Goal: Task Accomplishment & Management: Complete application form

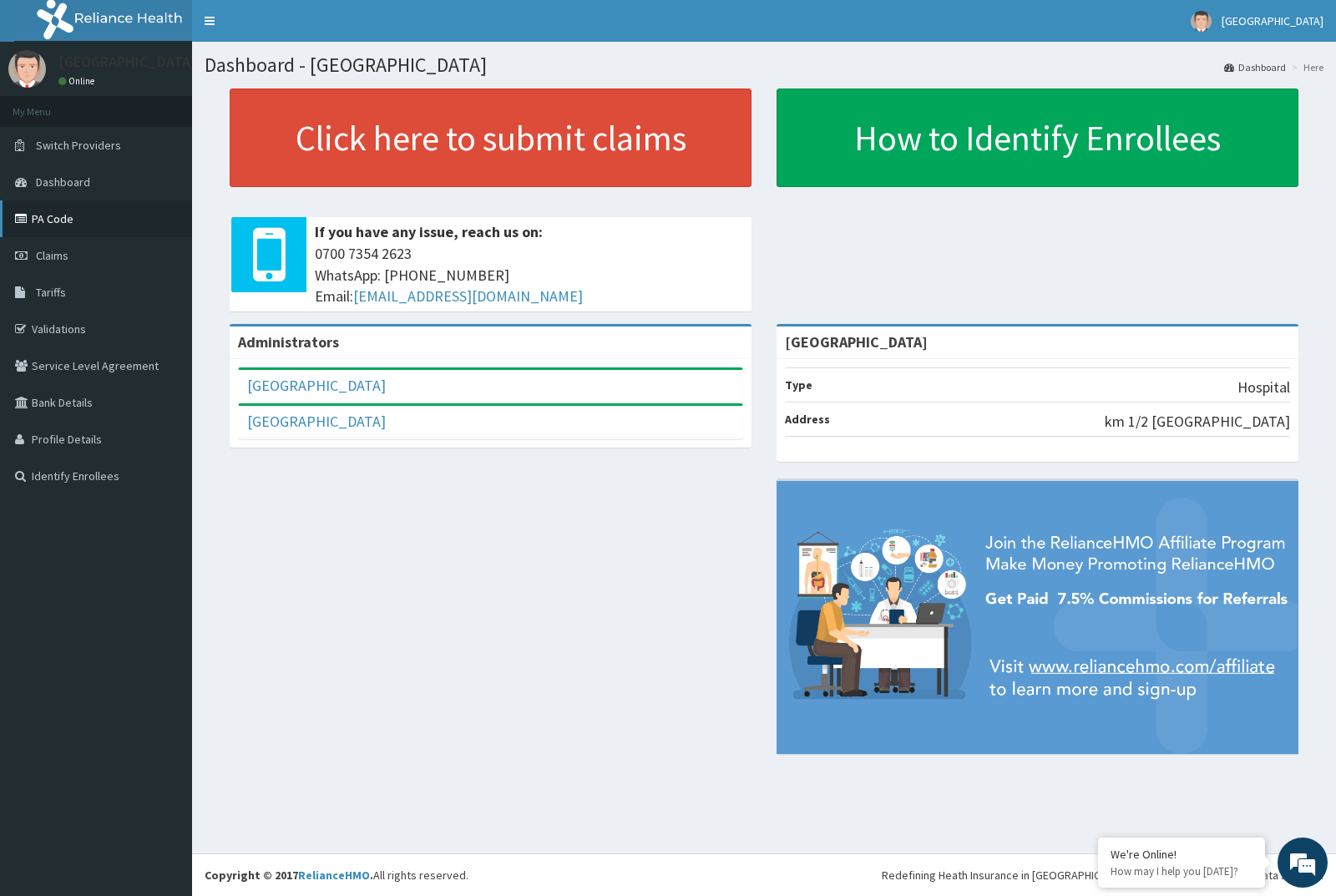
click at [51, 223] on link "PA Code" at bounding box center [96, 218] width 192 height 37
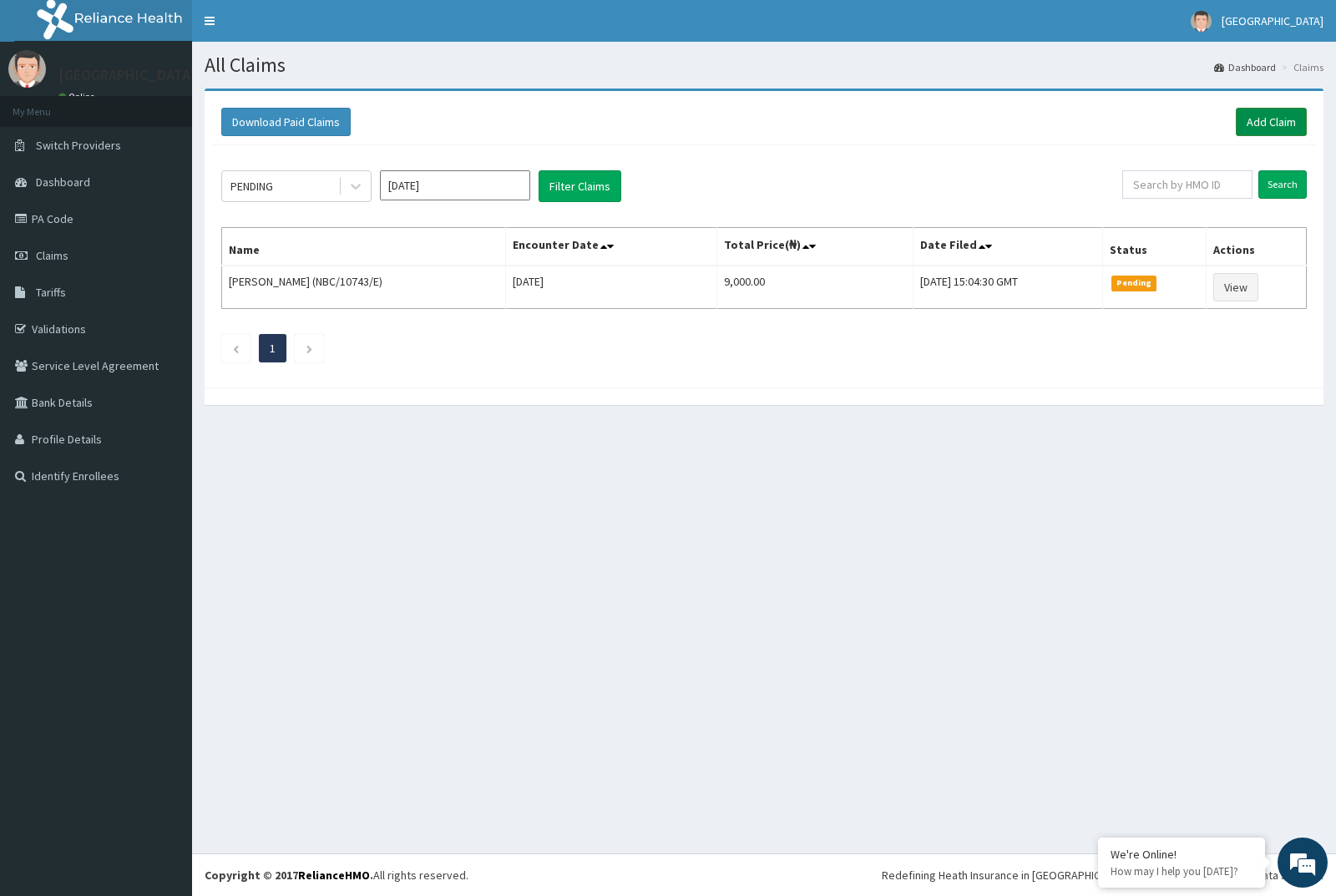
click at [1260, 121] on link "Add Claim" at bounding box center [1270, 122] width 71 height 28
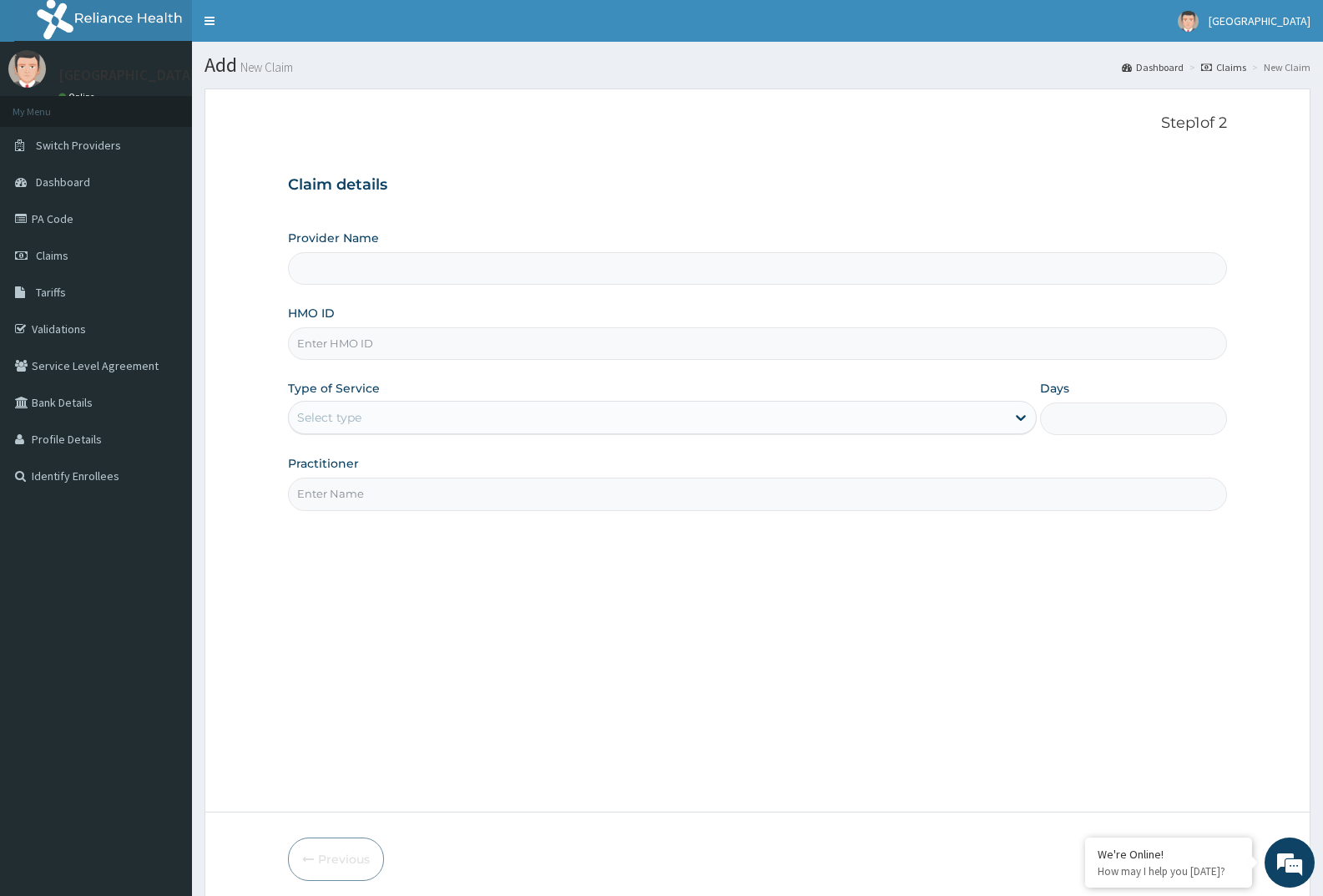
type input "[GEOGRAPHIC_DATA]"
click at [352, 345] on input "HMO ID" at bounding box center [758, 343] width 939 height 33
paste input "OHT/11070/B"
type input "OHT/11070/B"
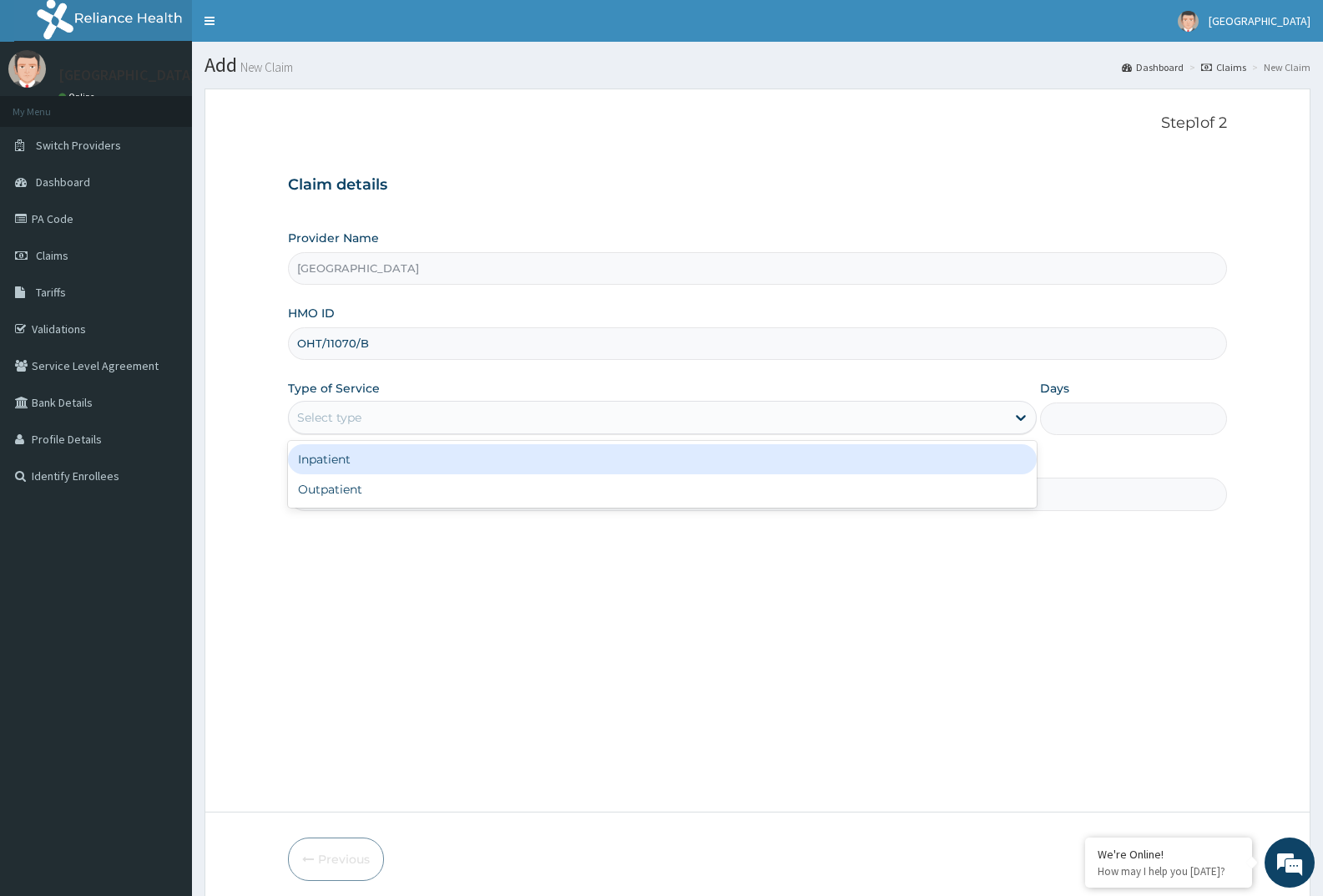
click at [370, 419] on div "Select type" at bounding box center [647, 417] width 716 height 27
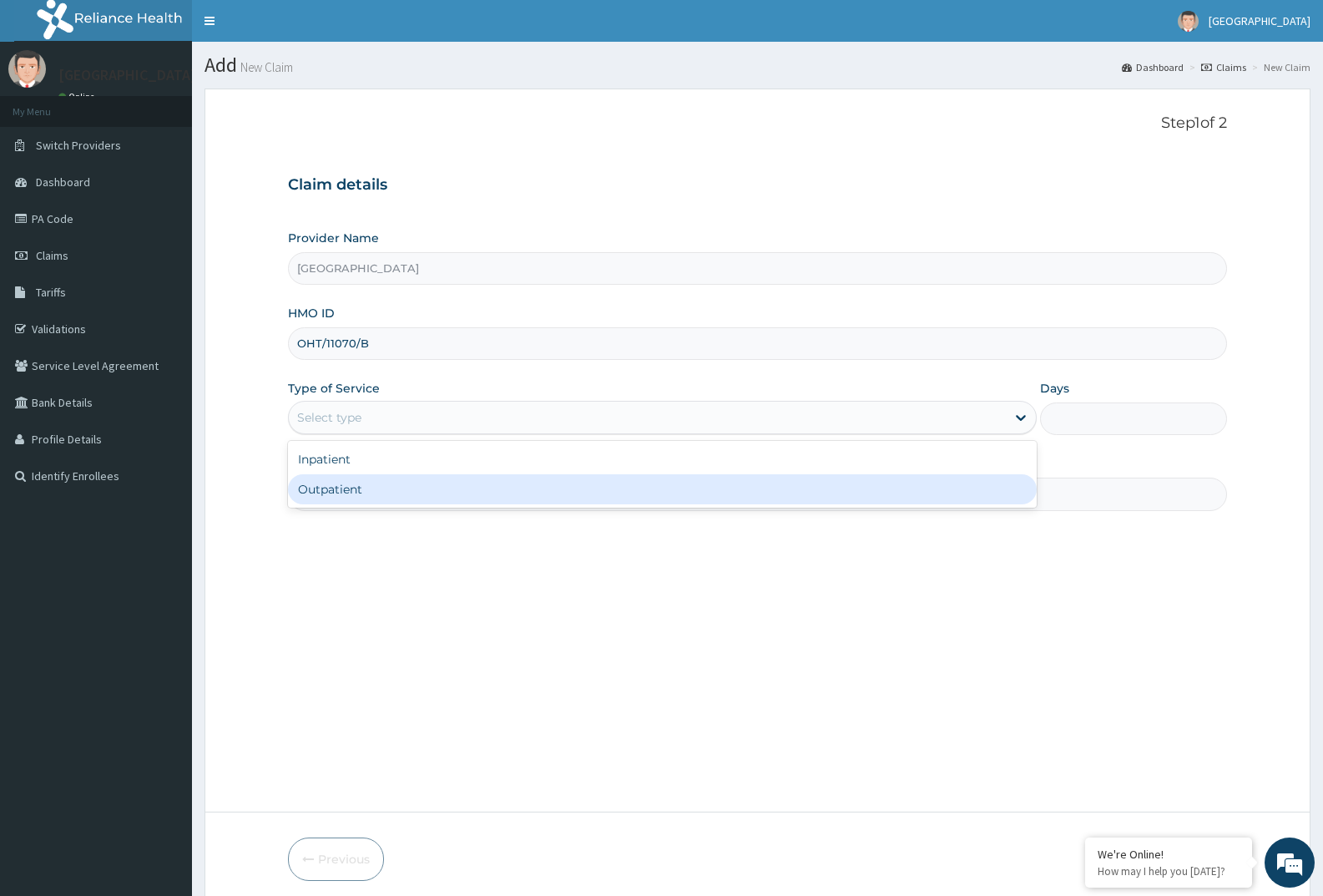
click at [344, 488] on div "Outpatient" at bounding box center [662, 489] width 748 height 30
type input "1"
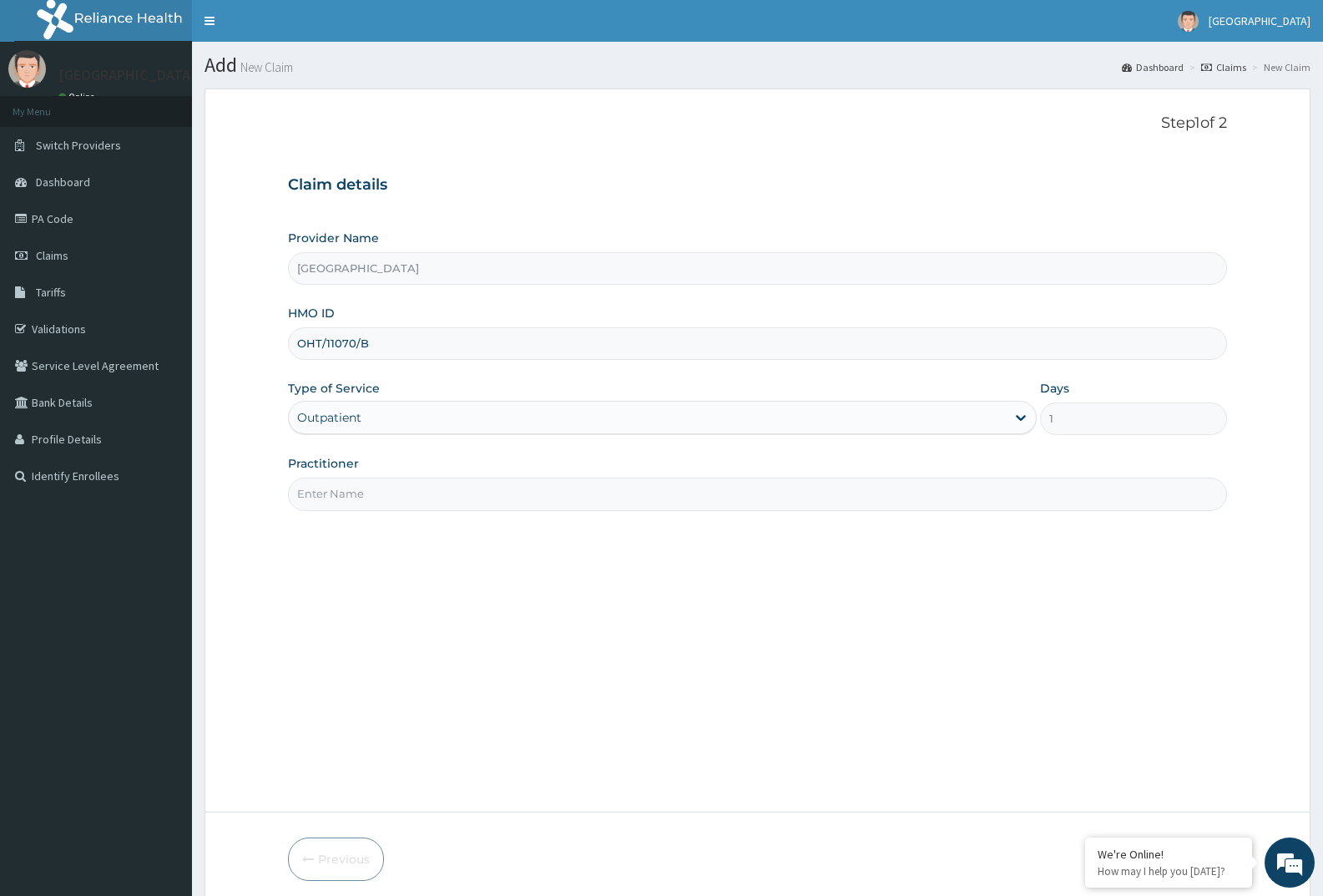
click at [336, 493] on input "Practitioner" at bounding box center [758, 493] width 939 height 33
type input "dr"
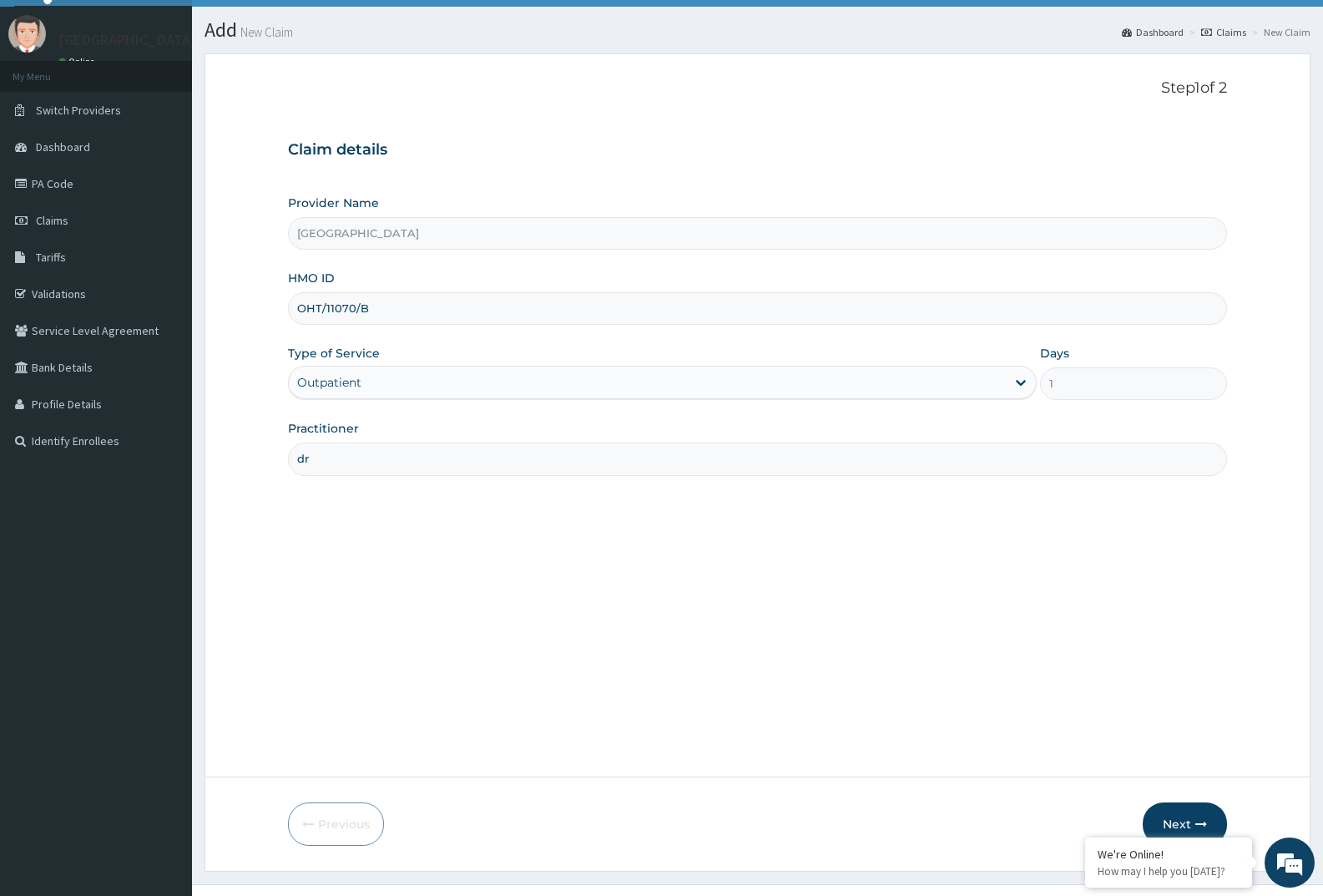
scroll to position [66, 0]
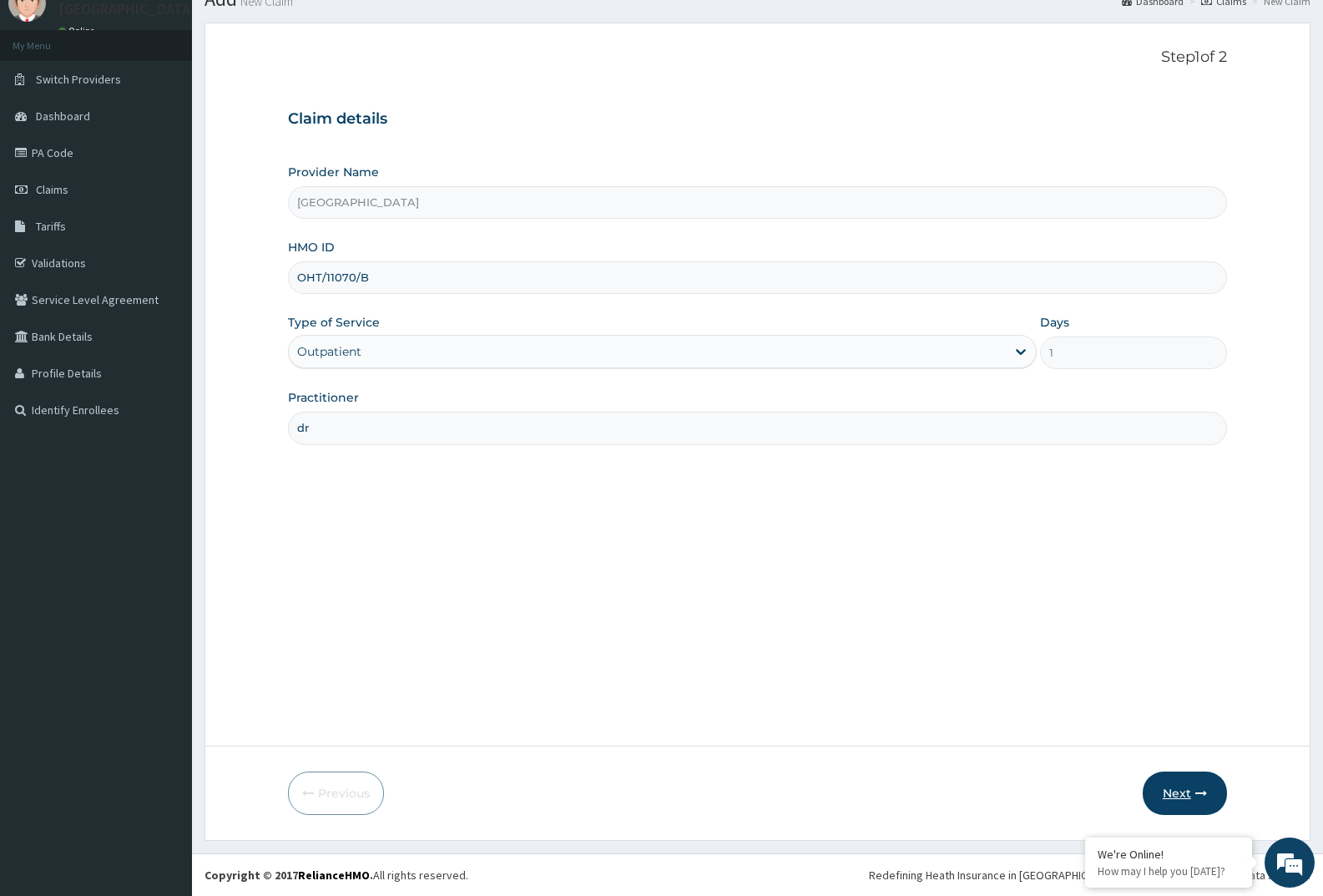
click at [1176, 799] on button "Next" at bounding box center [1184, 793] width 85 height 44
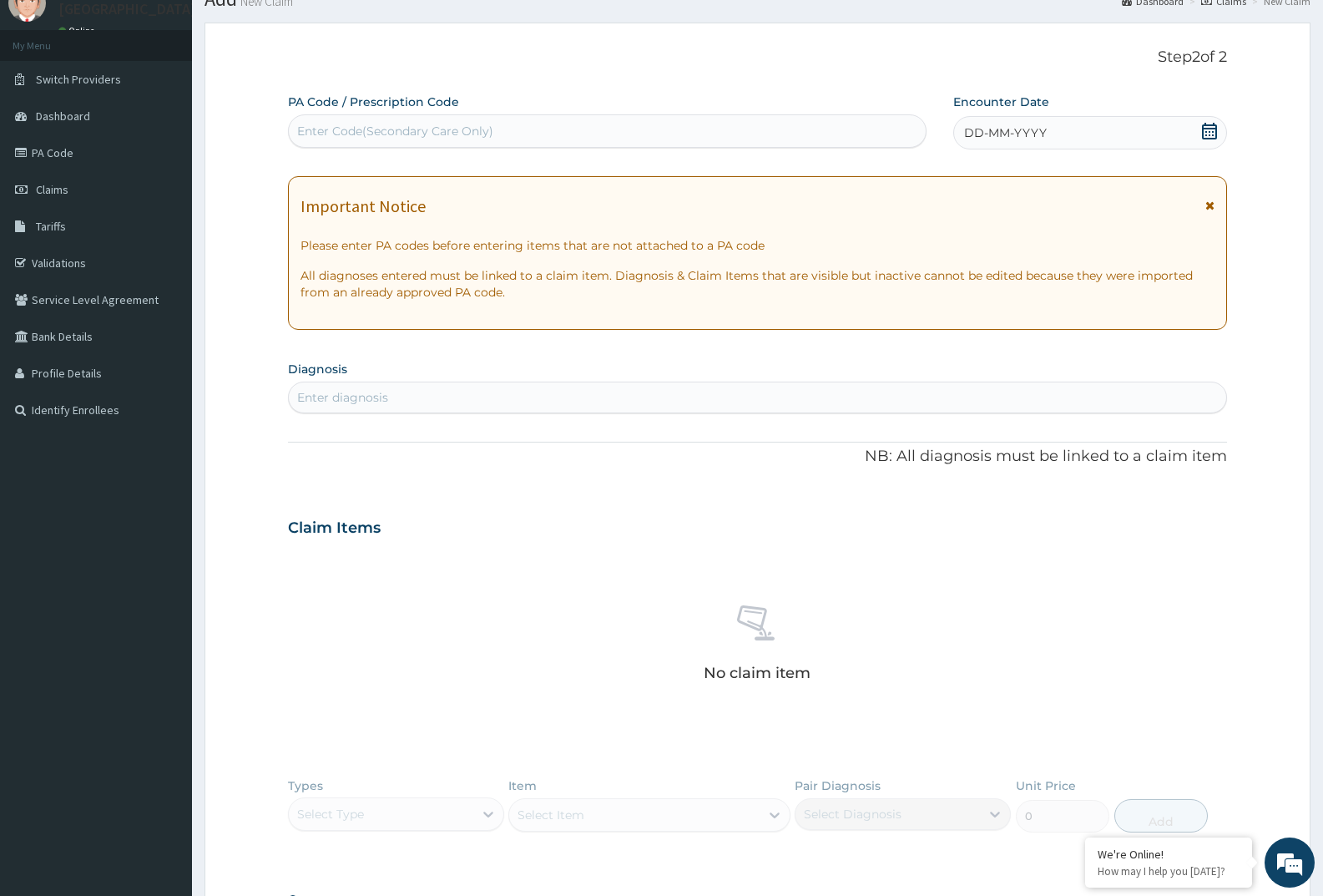
scroll to position [0, 0]
click at [332, 391] on div "Enter diagnosis" at bounding box center [342, 397] width 91 height 17
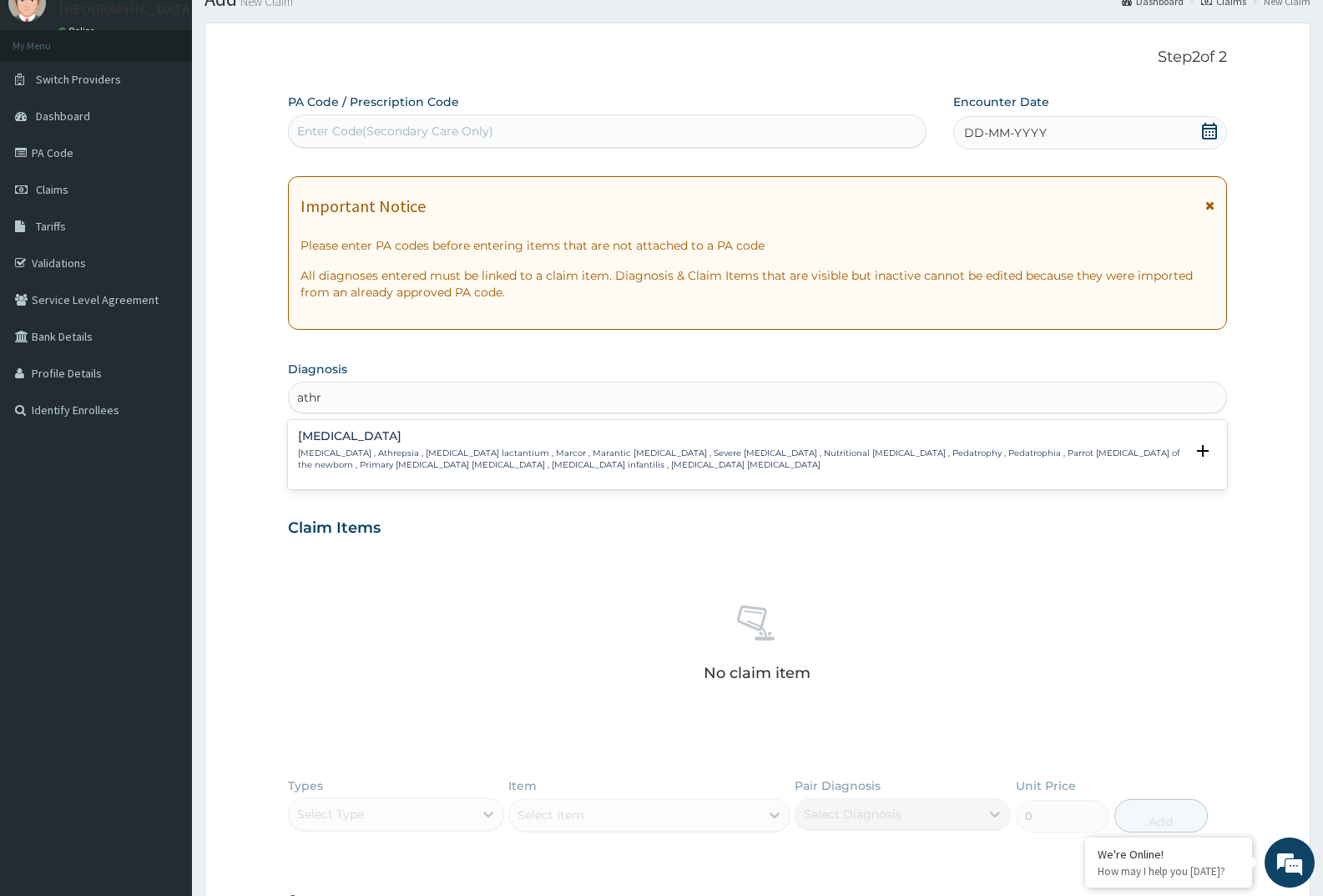
click at [305, 397] on input "athr" at bounding box center [310, 397] width 26 height 17
type input "arthr"
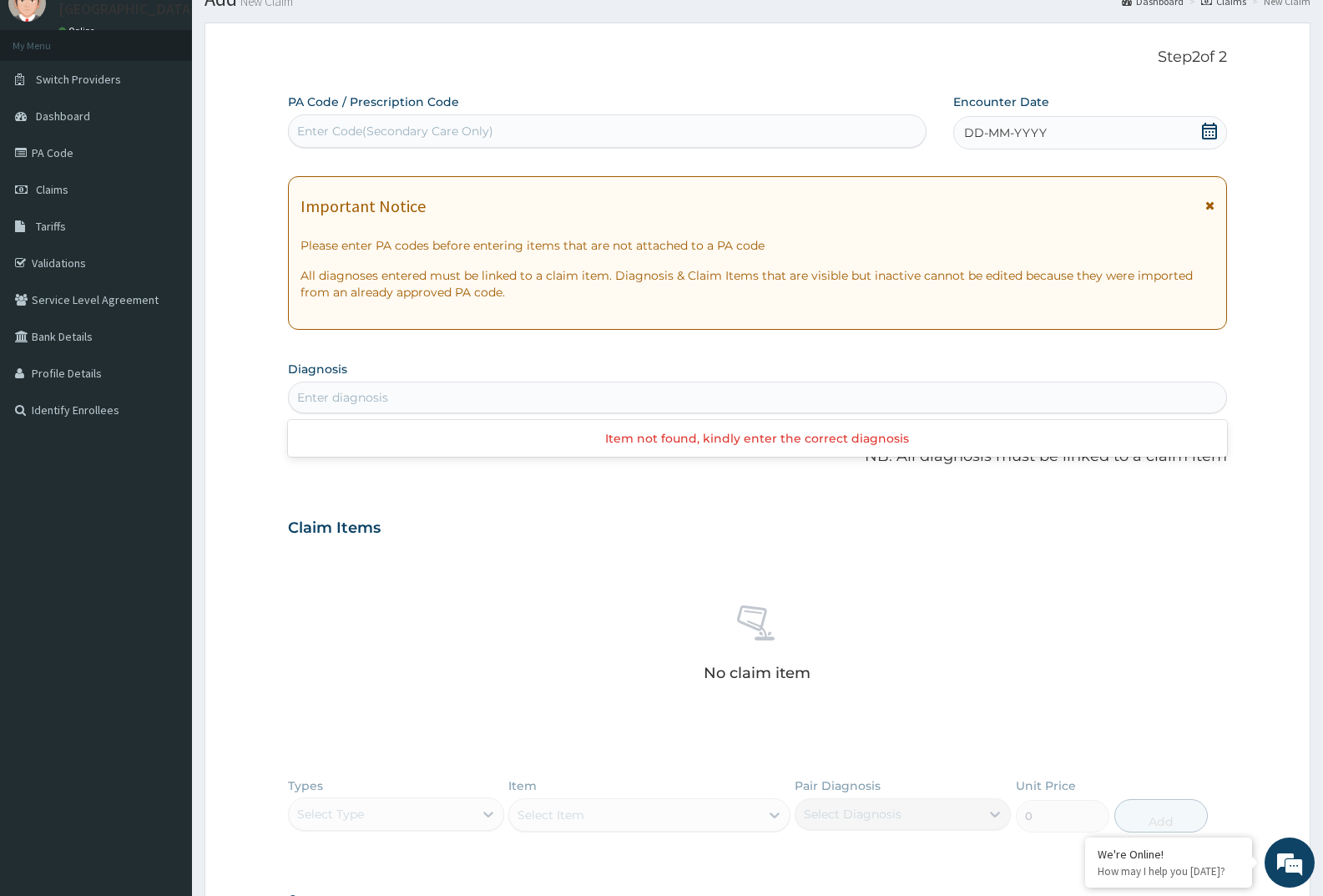
click at [343, 400] on div "Enter diagnosis" at bounding box center [758, 397] width 937 height 27
click at [321, 403] on div "Enter diagnosis" at bounding box center [342, 397] width 91 height 17
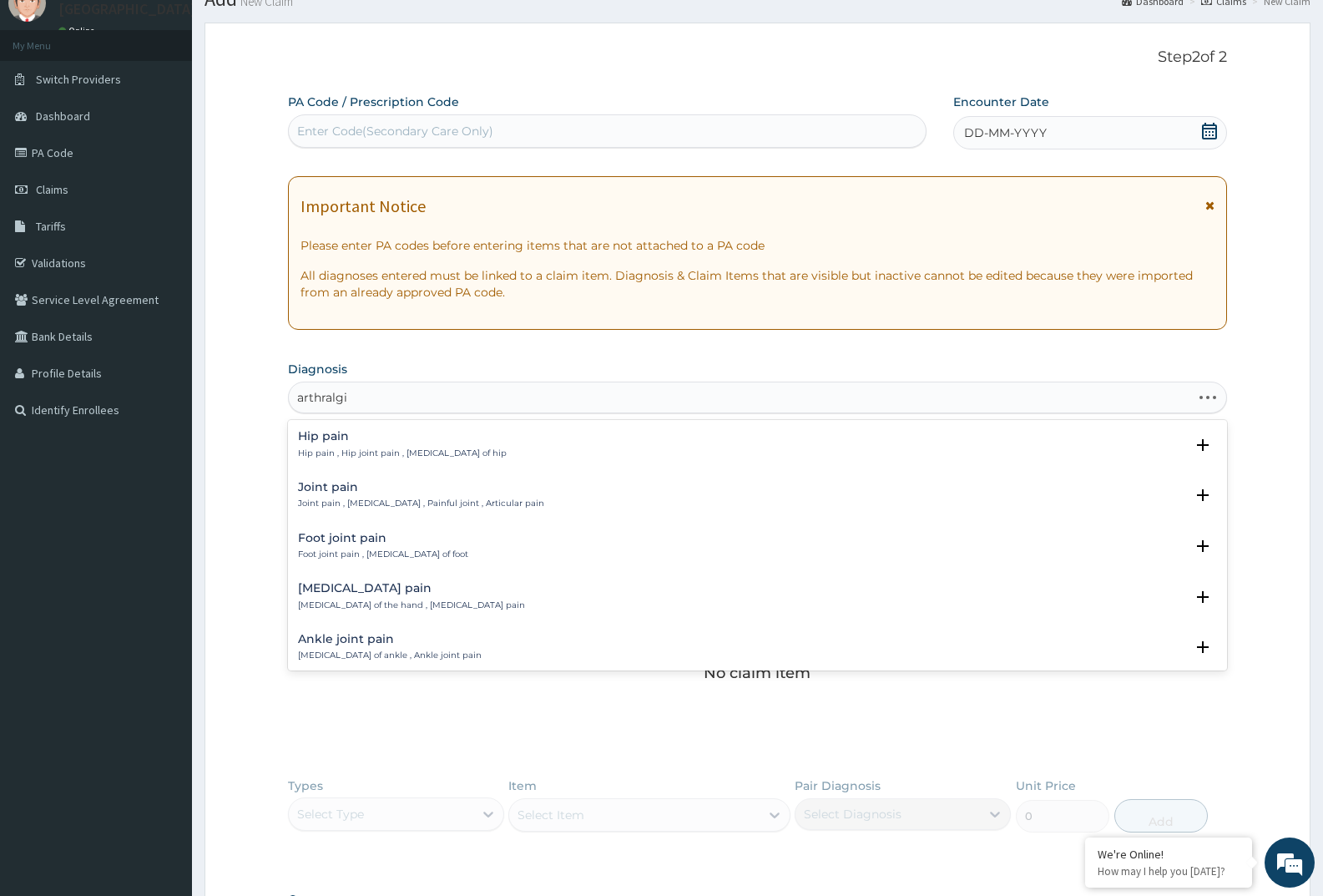
type input "arthralgia"
click at [341, 498] on p "Joint pain , Arthralgia , Painful joint , Articular pain" at bounding box center [421, 503] width 246 height 12
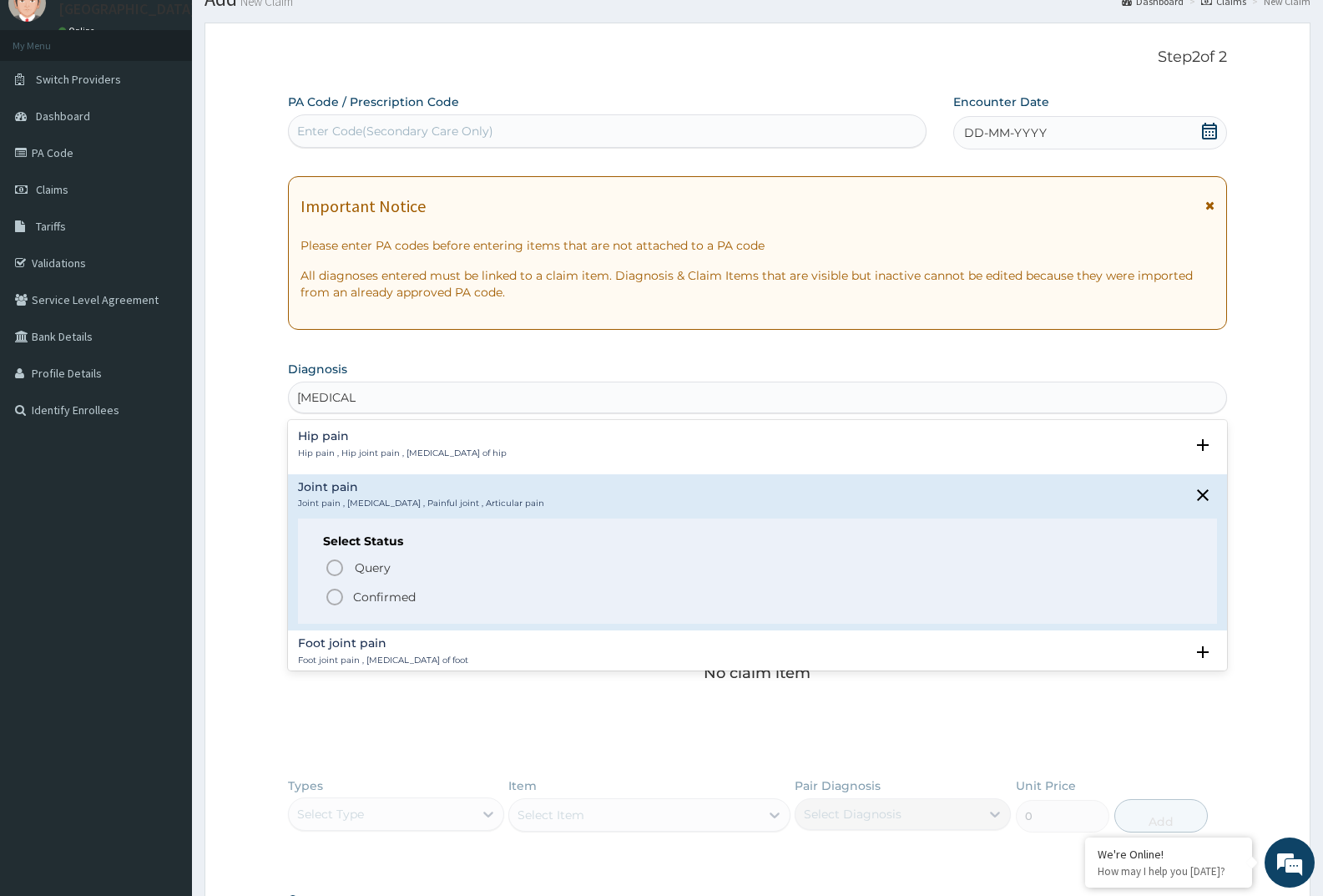
click at [328, 598] on circle "status option filled" at bounding box center [334, 596] width 15 height 15
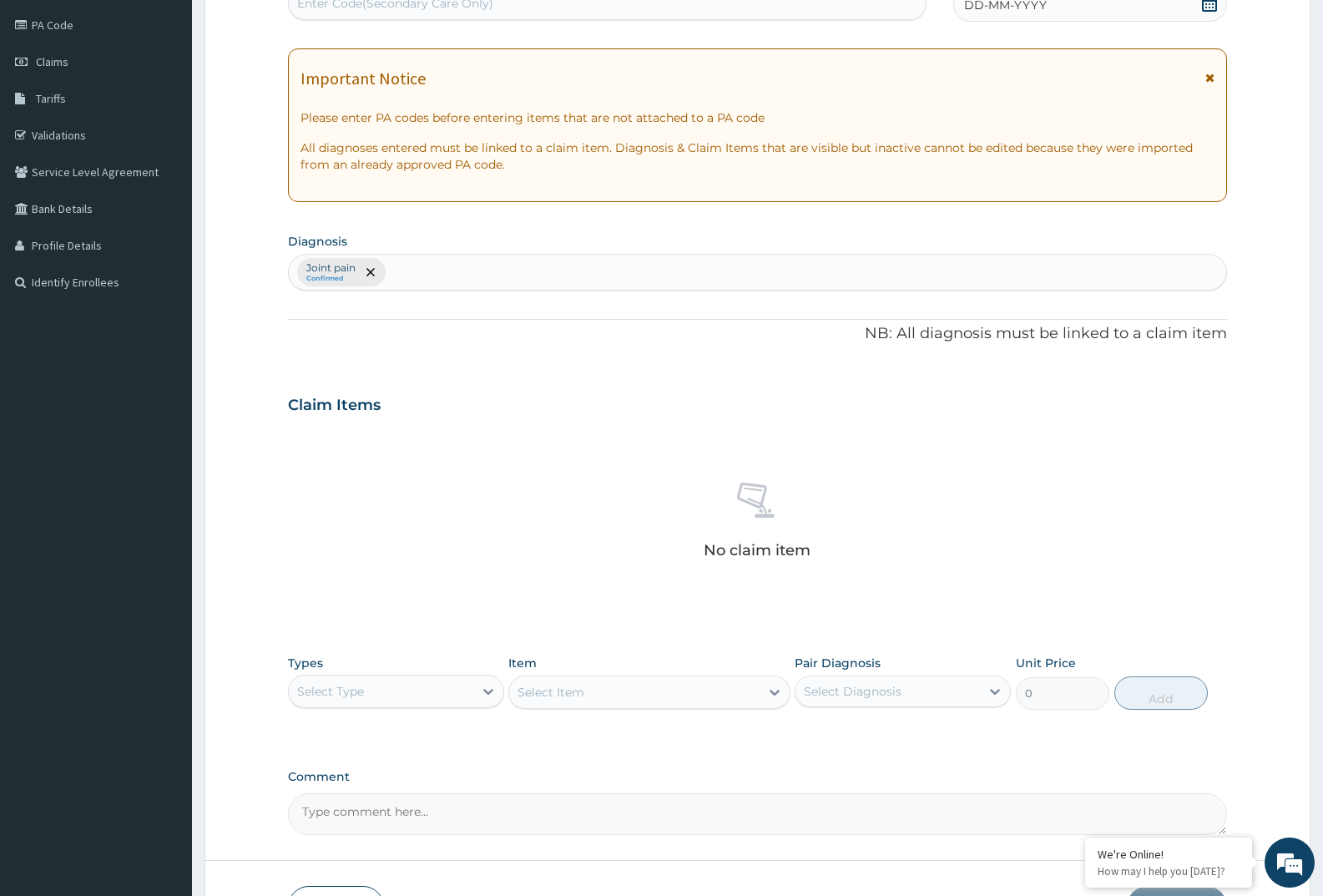
scroll to position [308, 0]
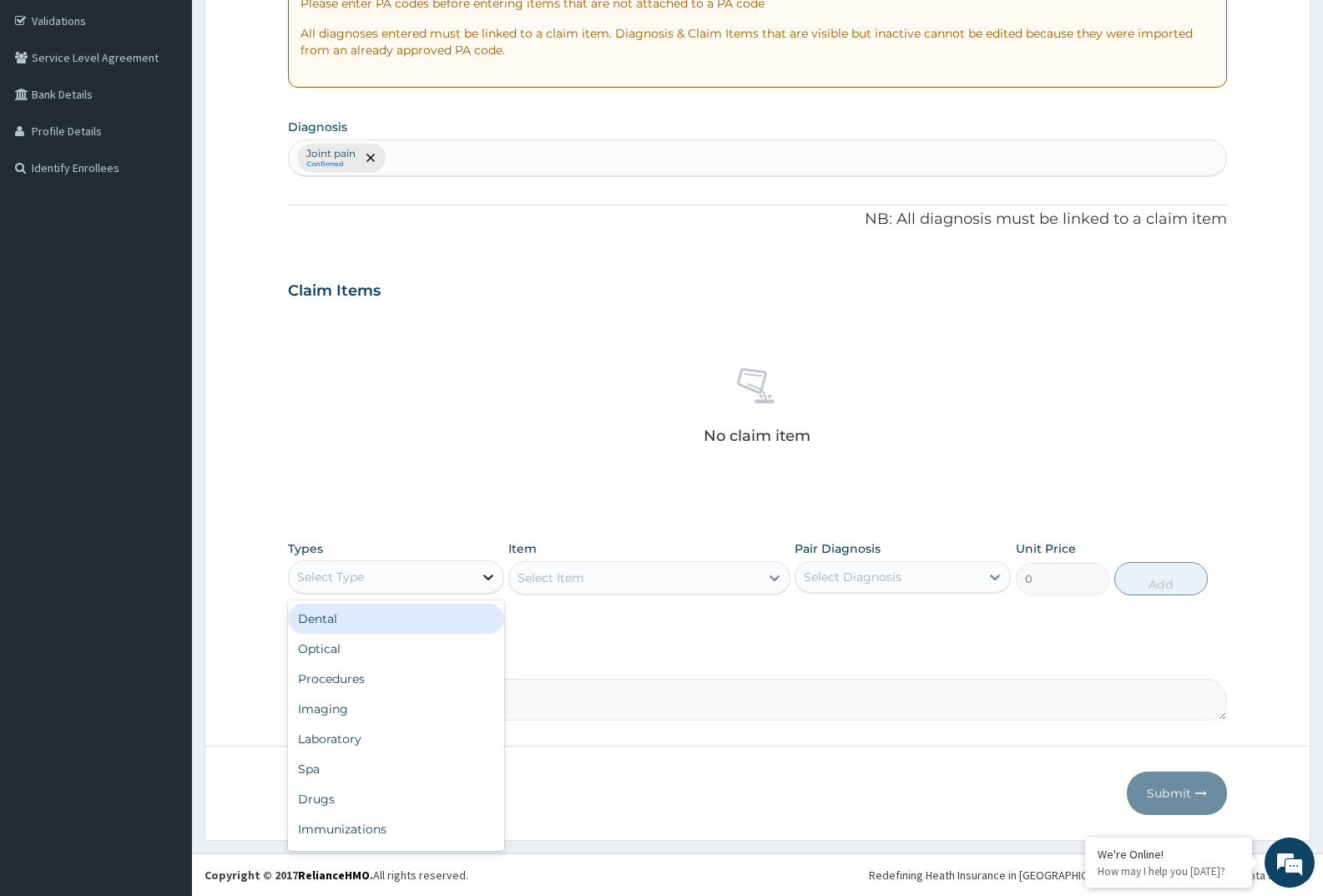
click at [484, 579] on icon at bounding box center [488, 576] width 17 height 17
click at [340, 794] on div "Drugs" at bounding box center [396, 798] width 216 height 30
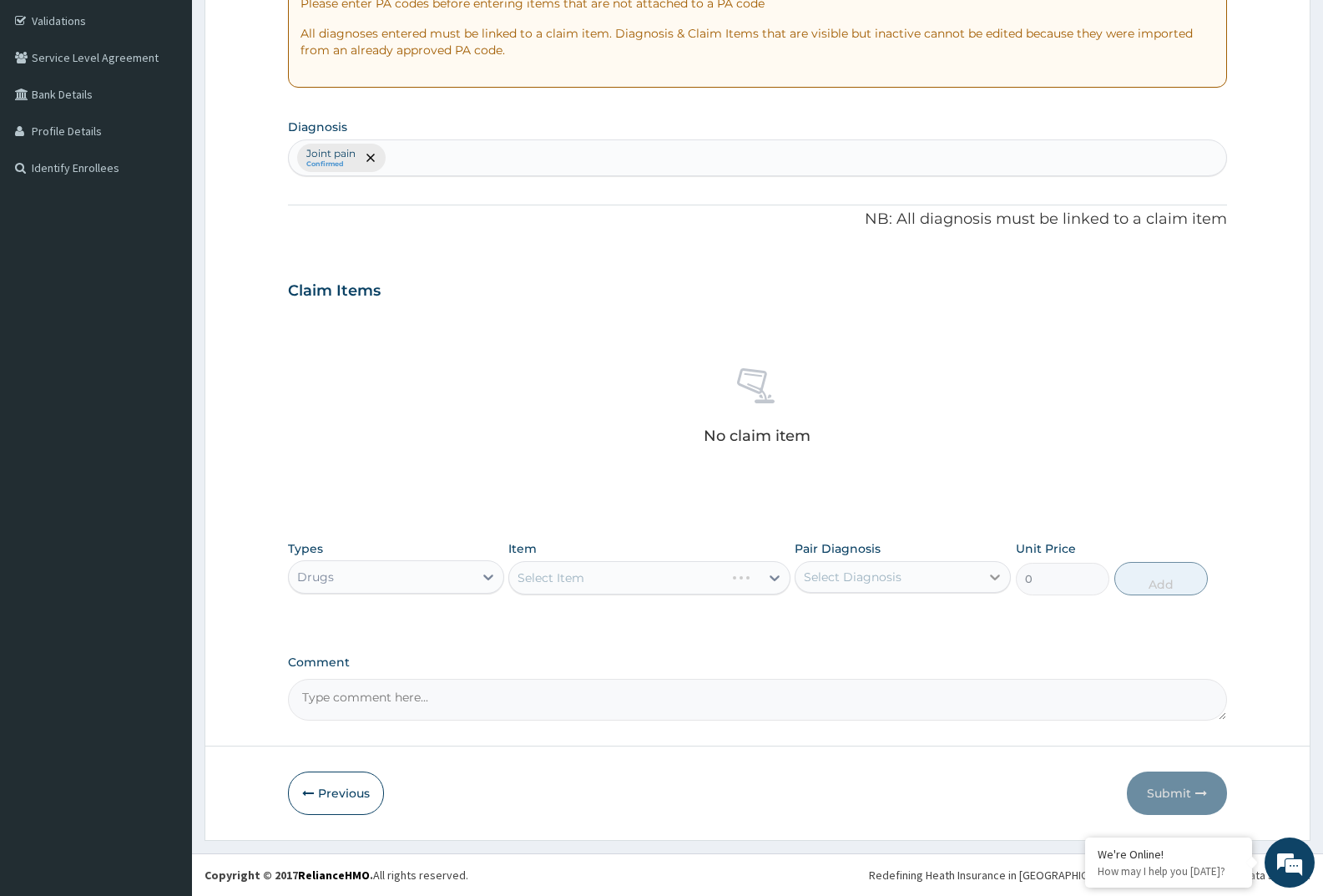
click at [982, 578] on div at bounding box center [995, 577] width 30 height 30
drag, startPoint x: 875, startPoint y: 618, endPoint x: 866, endPoint y: 616, distance: 9.2
click at [871, 618] on label "Joint pain" at bounding box center [852, 617] width 60 height 17
checkbox input "true"
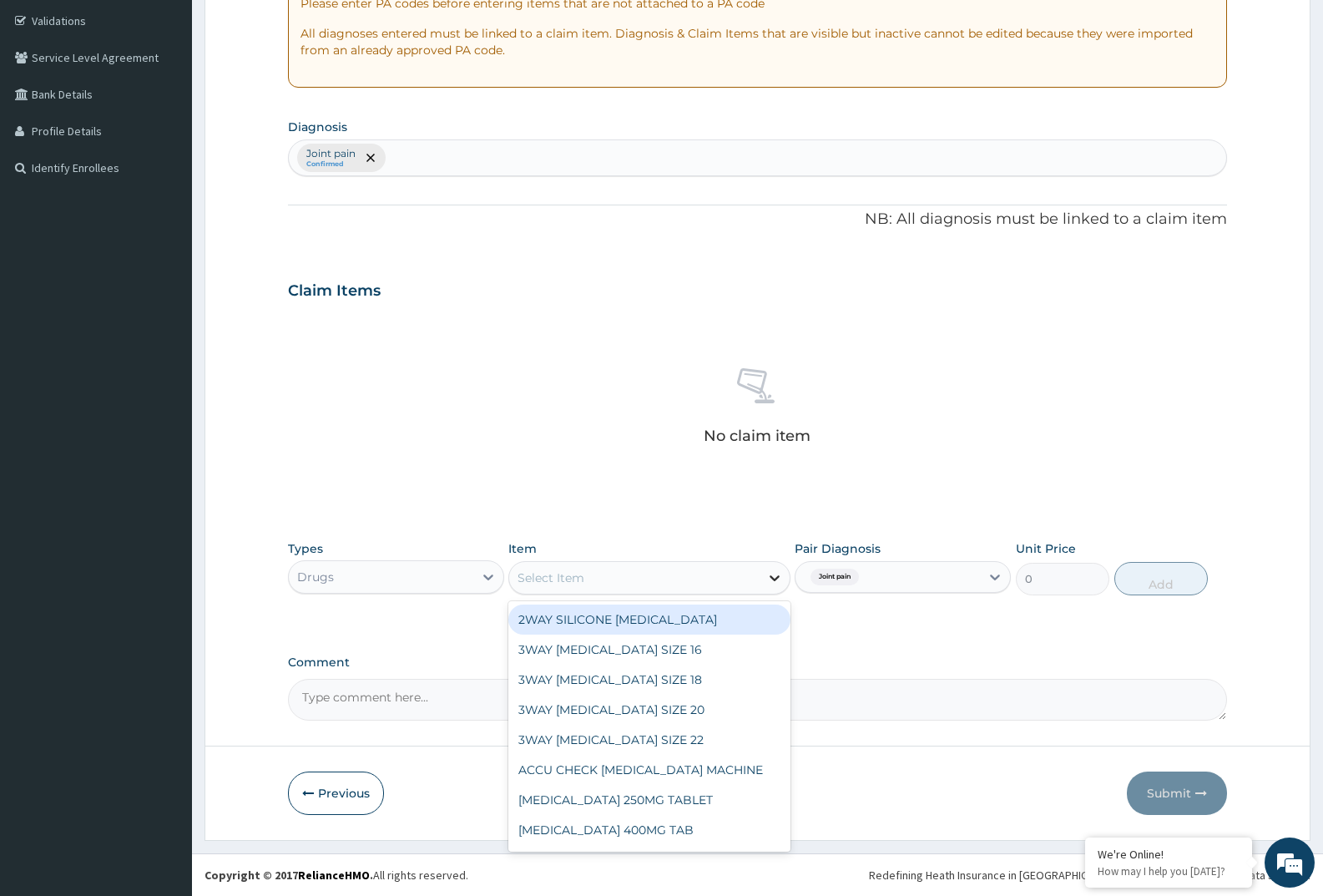
click at [775, 577] on icon at bounding box center [775, 577] width 17 height 17
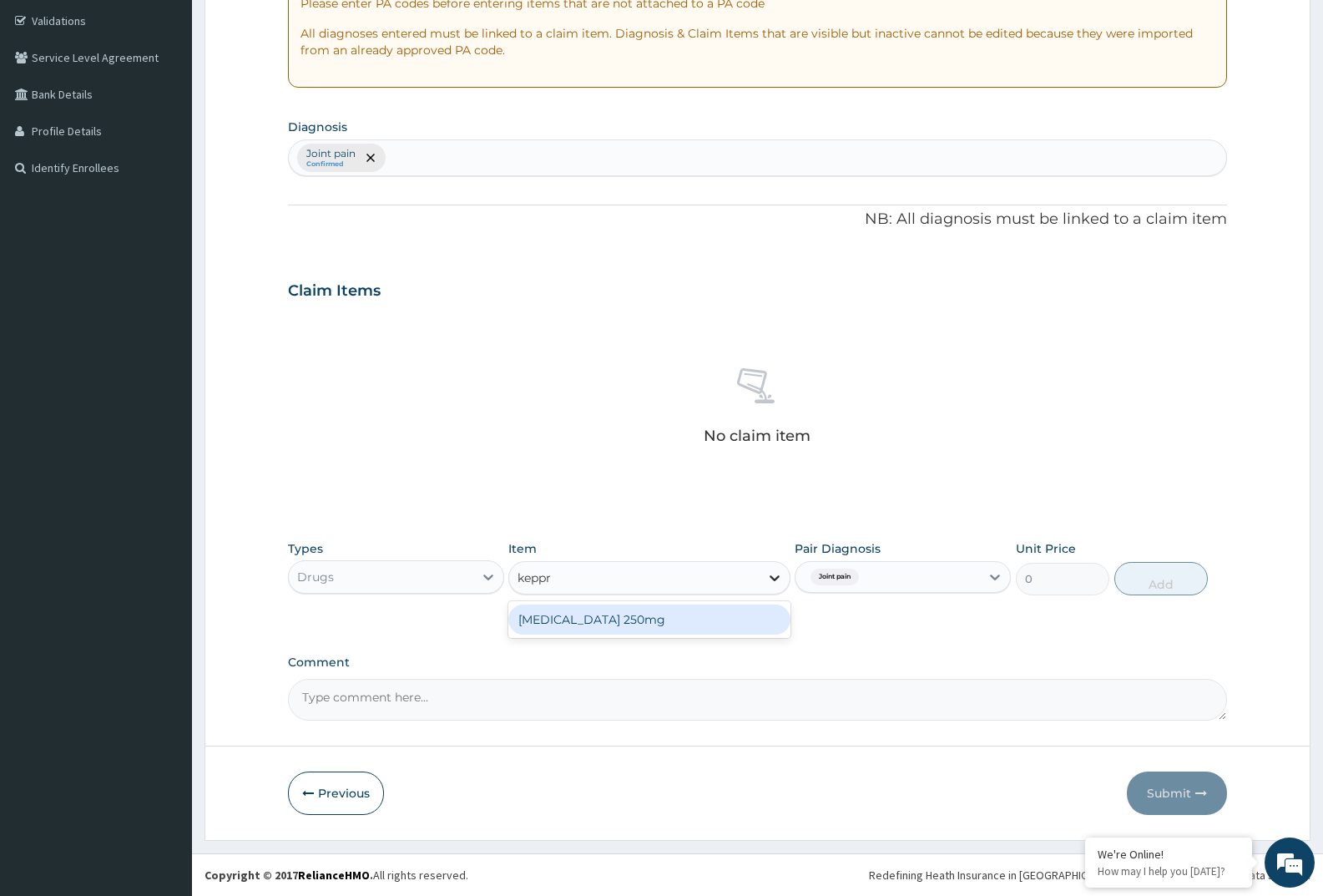
type input "keppra"
click at [602, 615] on div "keppra 250mg" at bounding box center [649, 619] width 281 height 30
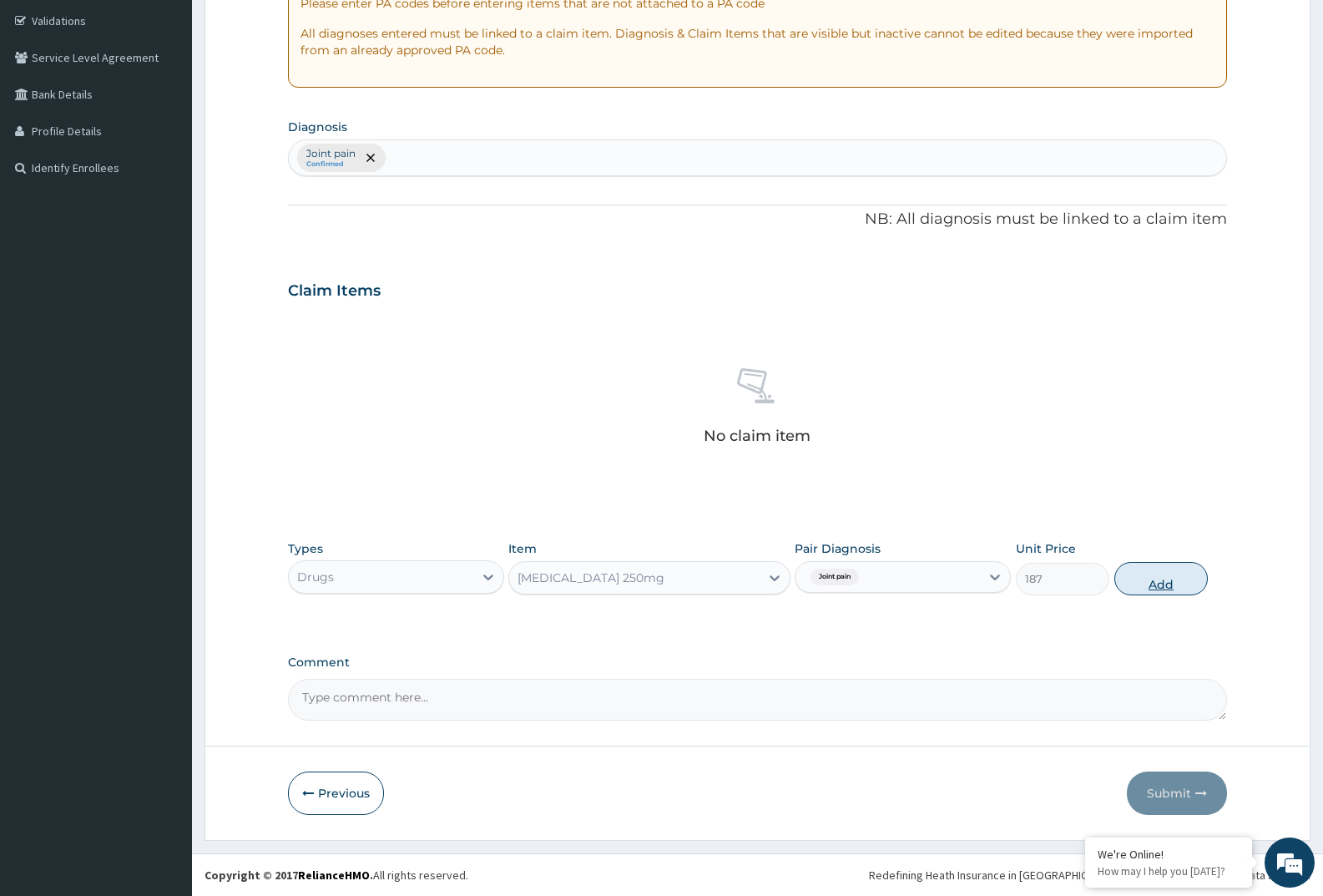
click at [1147, 582] on button "Add" at bounding box center [1161, 578] width 94 height 33
type input "0"
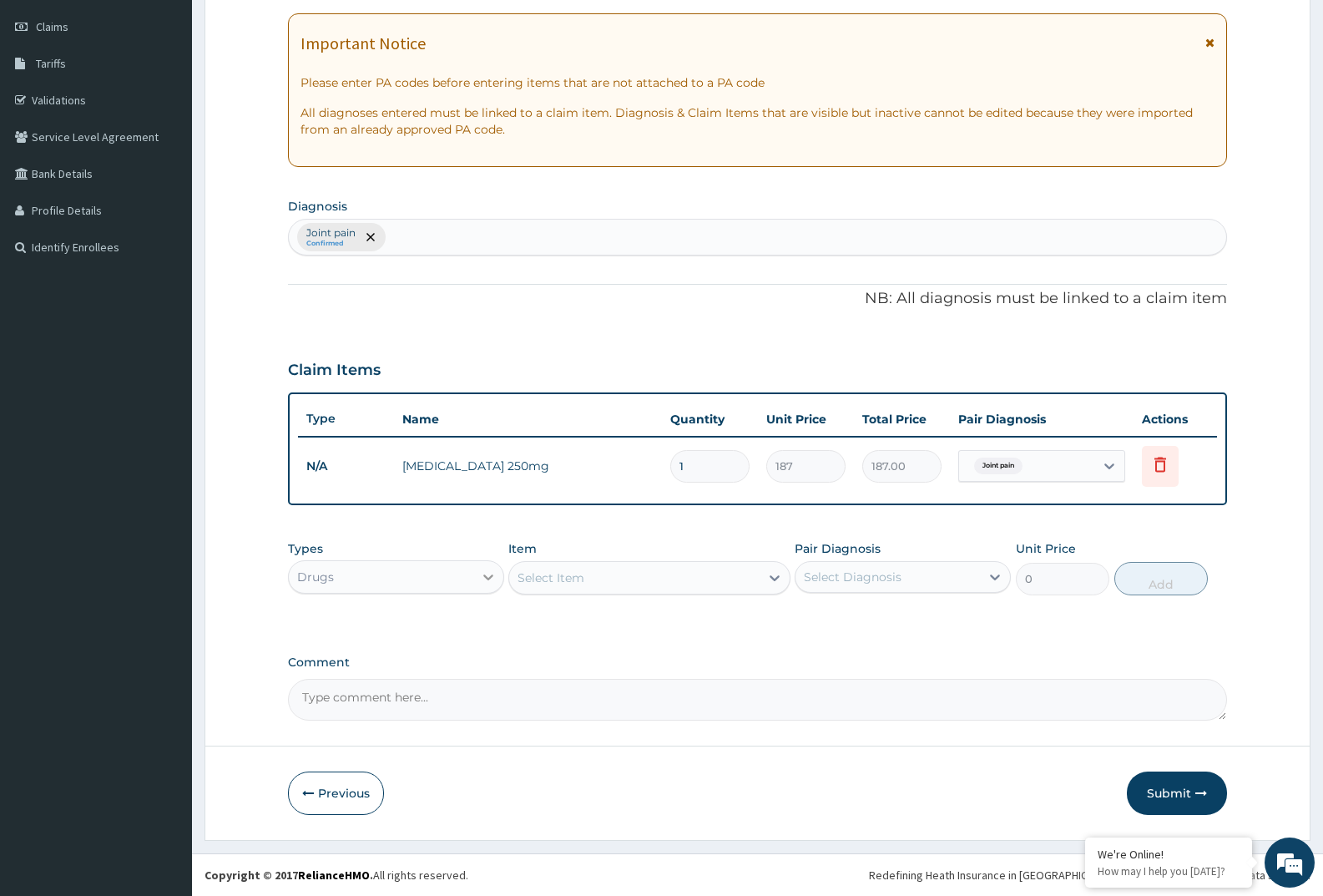
click at [475, 588] on div at bounding box center [489, 577] width 30 height 30
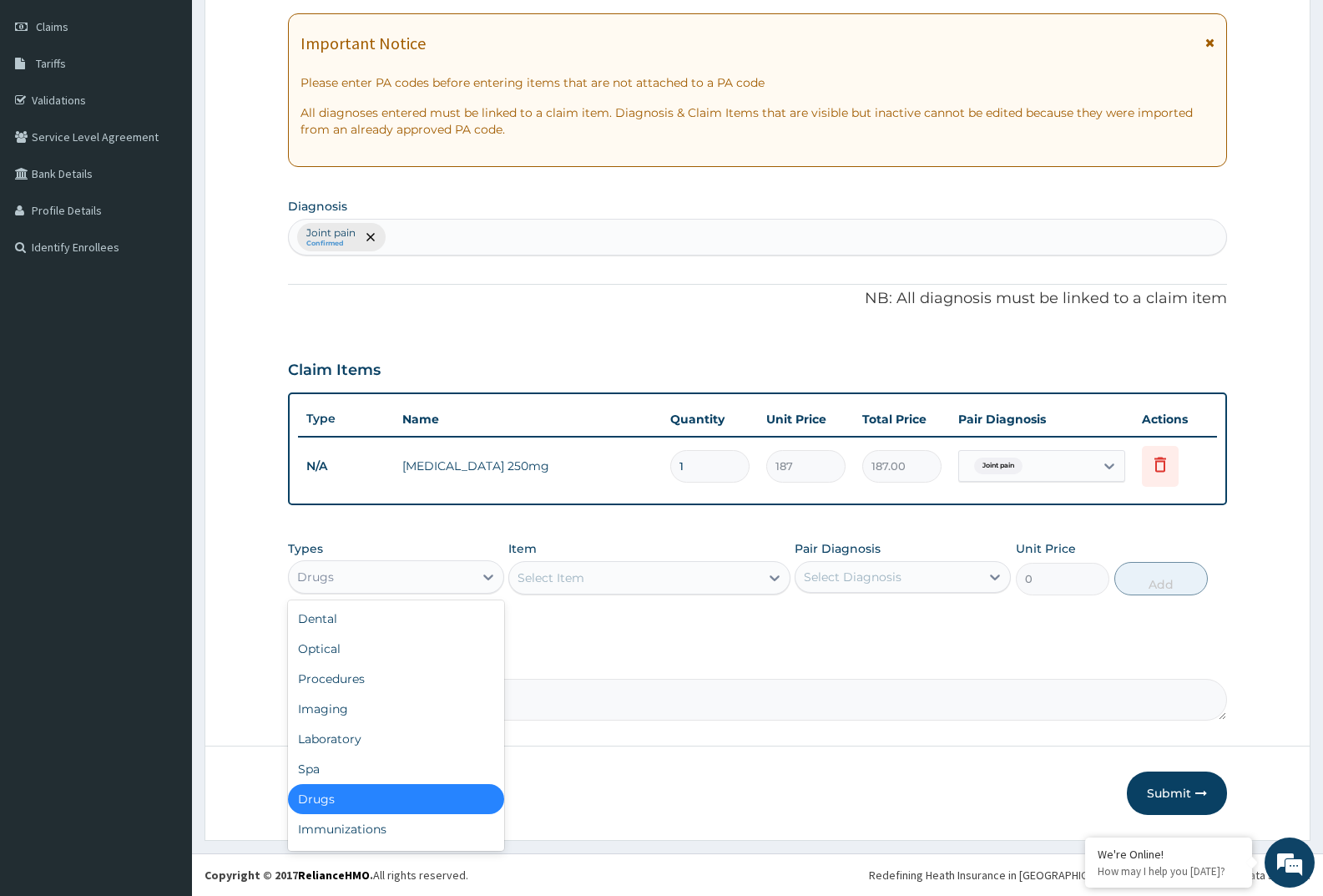
click at [316, 799] on div "Drugs" at bounding box center [396, 798] width 216 height 30
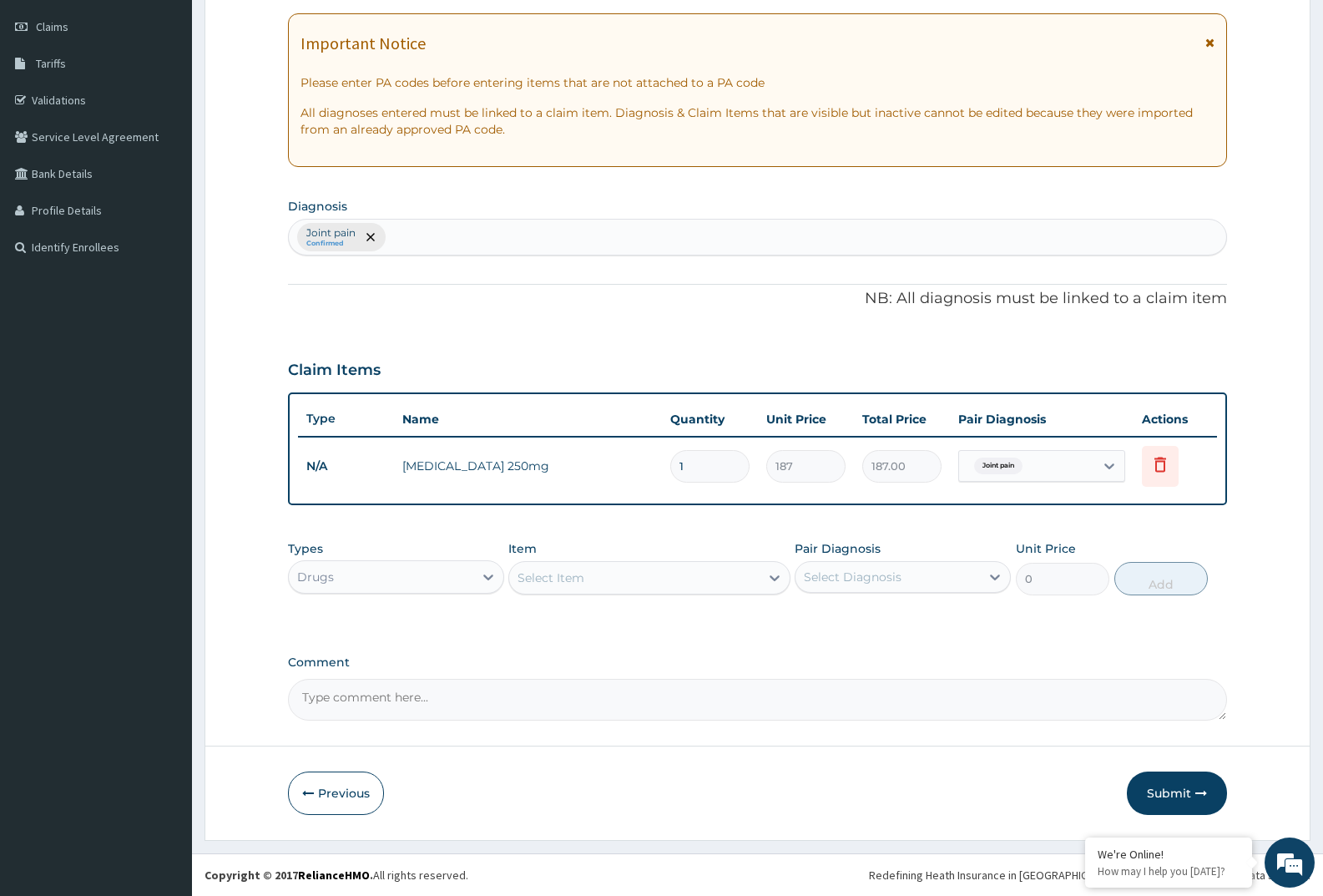
click at [956, 582] on div "Select Diagnosis" at bounding box center [887, 576] width 184 height 27
drag, startPoint x: 878, startPoint y: 627, endPoint x: 751, endPoint y: 616, distance: 127.5
click at [877, 627] on div "Joint pain" at bounding box center [902, 620] width 216 height 34
checkbox input "true"
click at [767, 578] on icon at bounding box center [775, 577] width 17 height 17
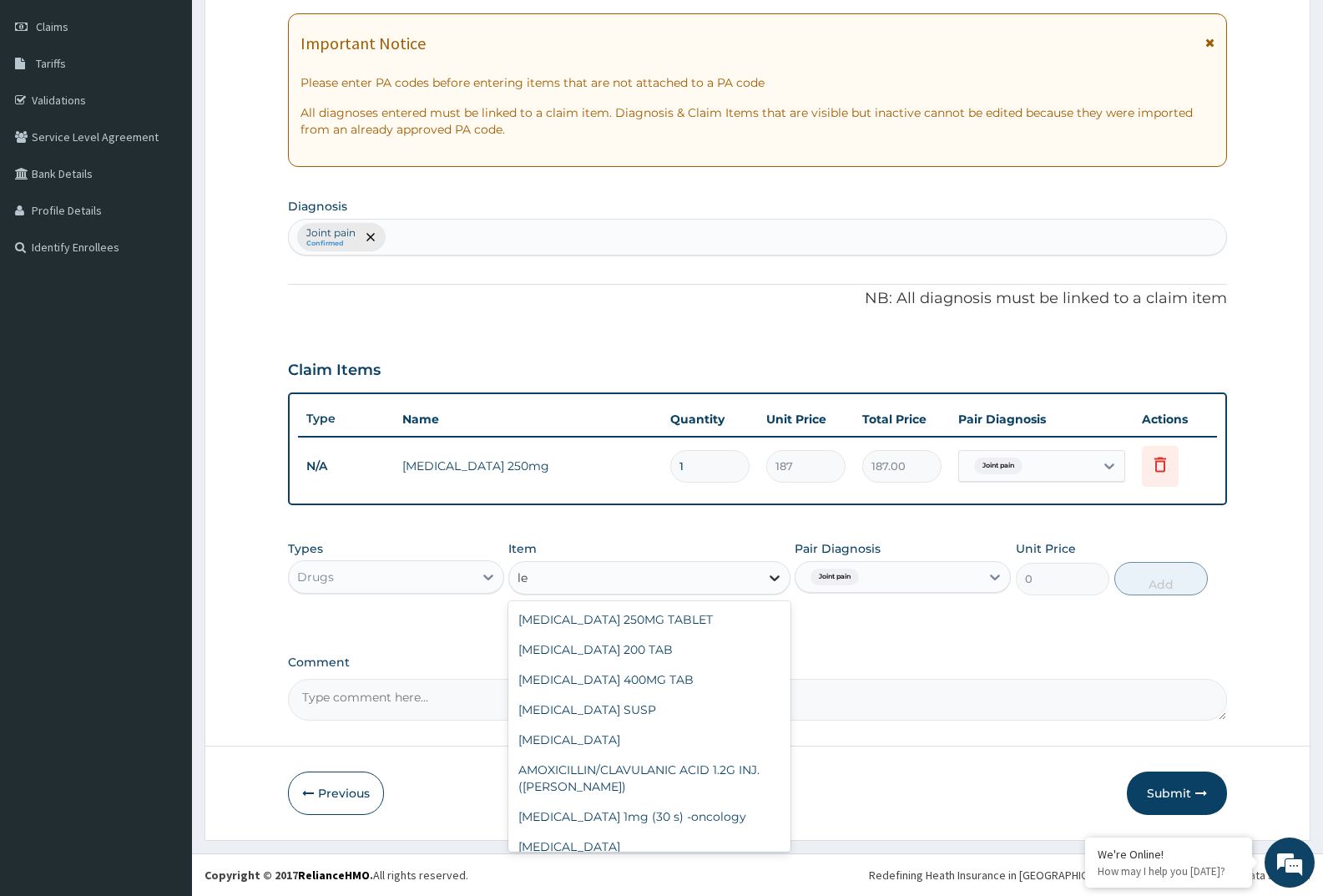
type input "l"
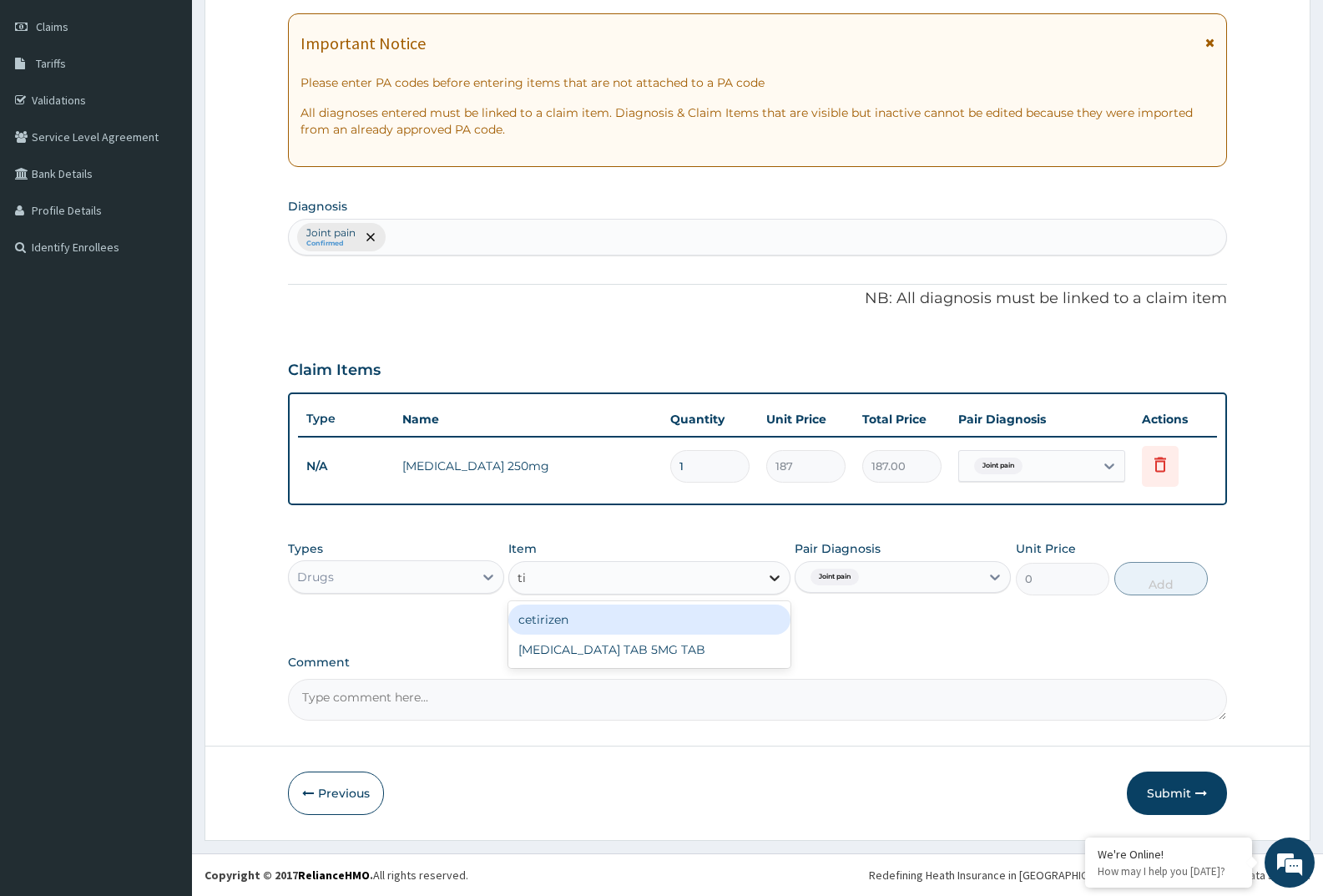
type input "t"
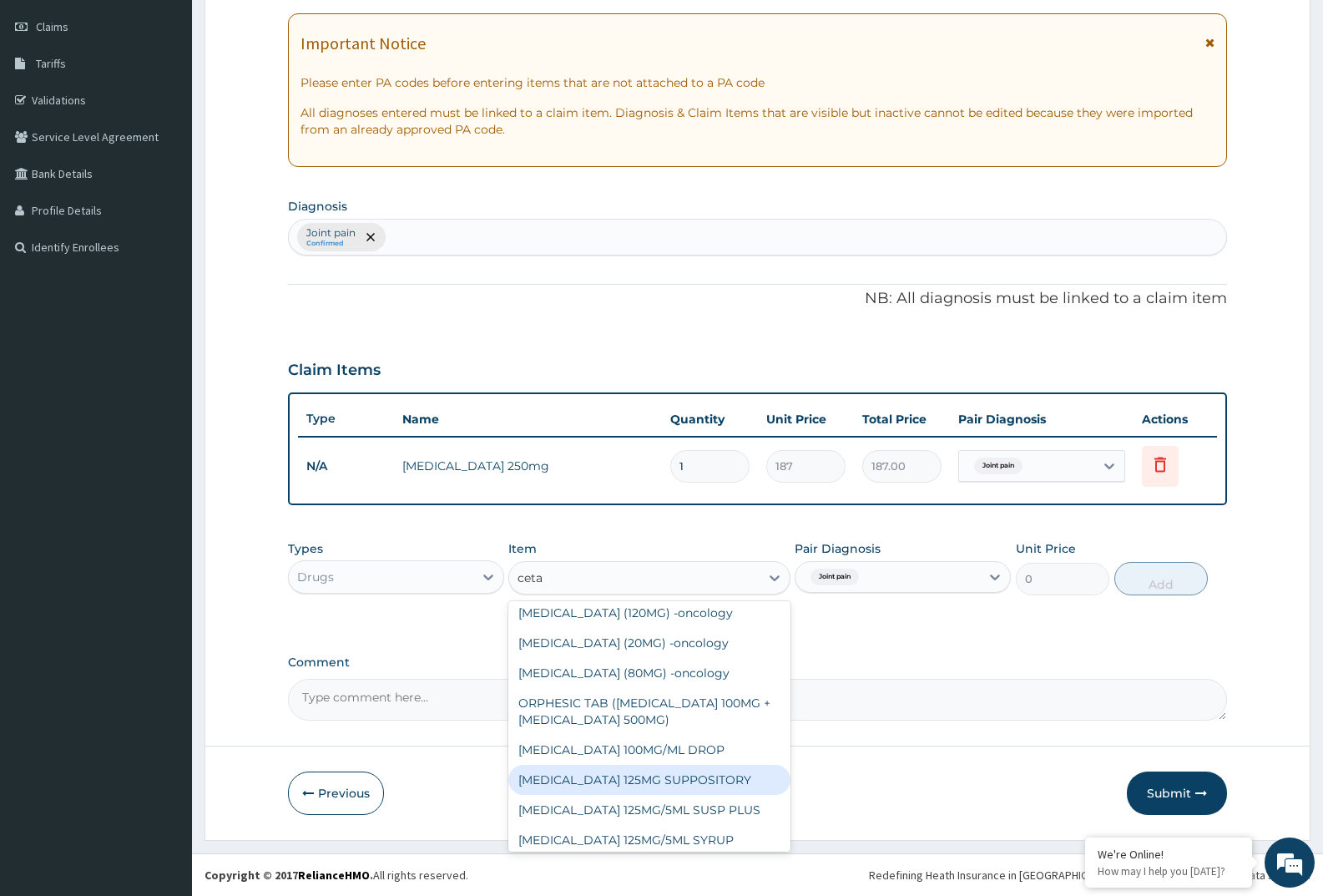
scroll to position [210, 0]
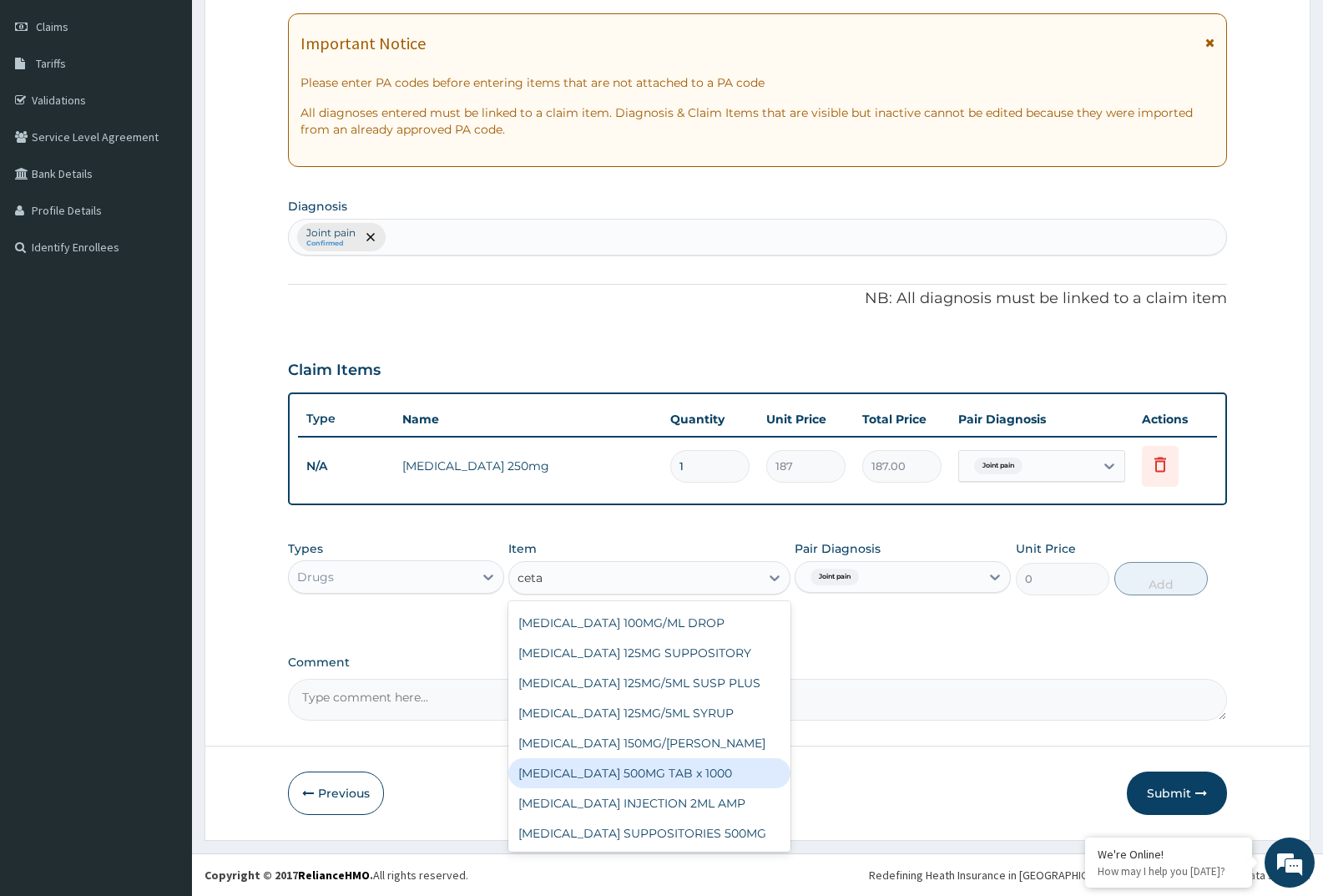
type input "ceta"
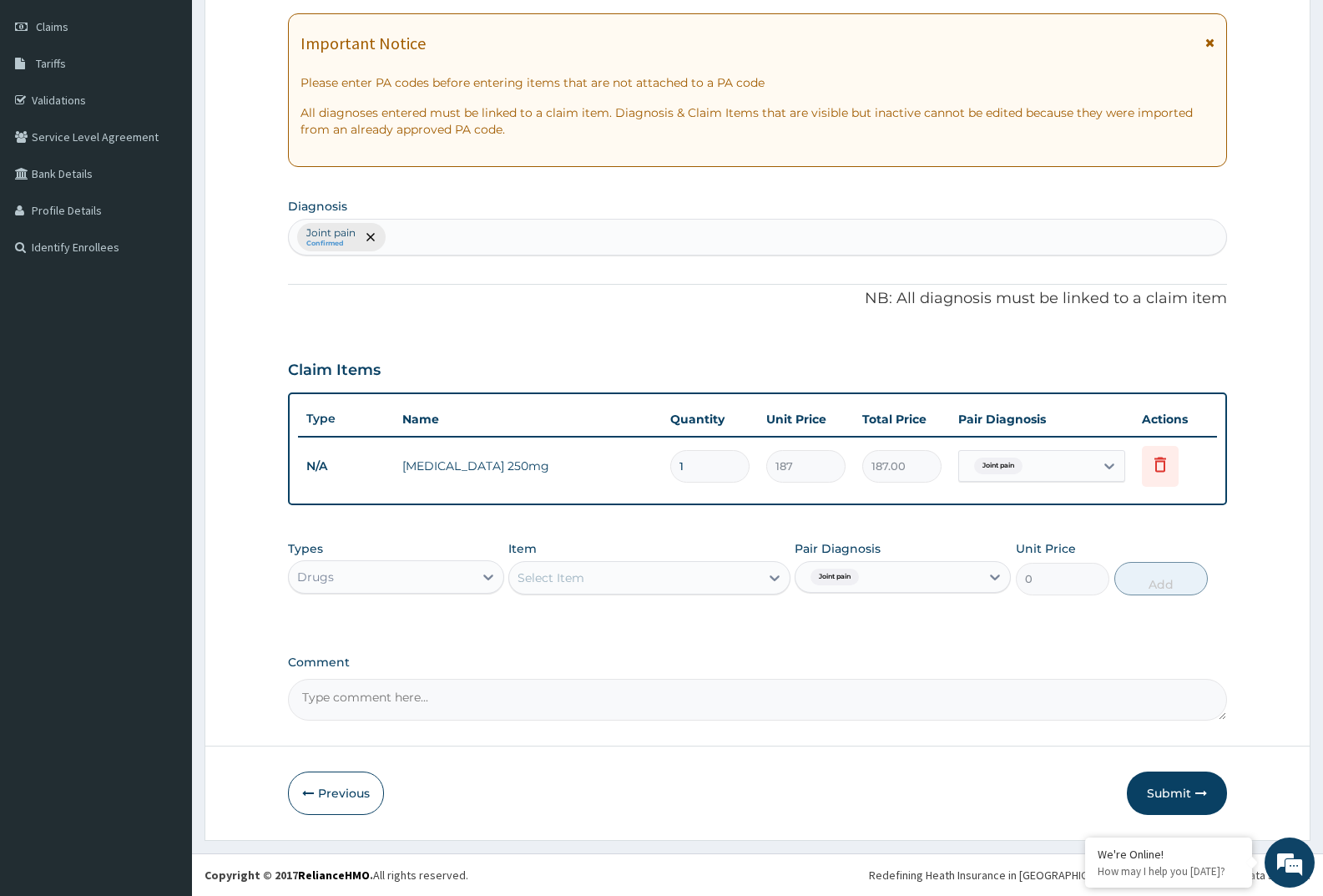
click at [924, 644] on div "PA Code / Prescription Code Enter Code(Secondary Care Only) Encounter Date DD-M…" at bounding box center [758, 325] width 939 height 789
click at [585, 580] on div "Select Item" at bounding box center [634, 577] width 249 height 27
type input "methyldop"
click at [565, 625] on div "METHYLDOPA 250MG TAB" at bounding box center [649, 619] width 281 height 30
type input "90"
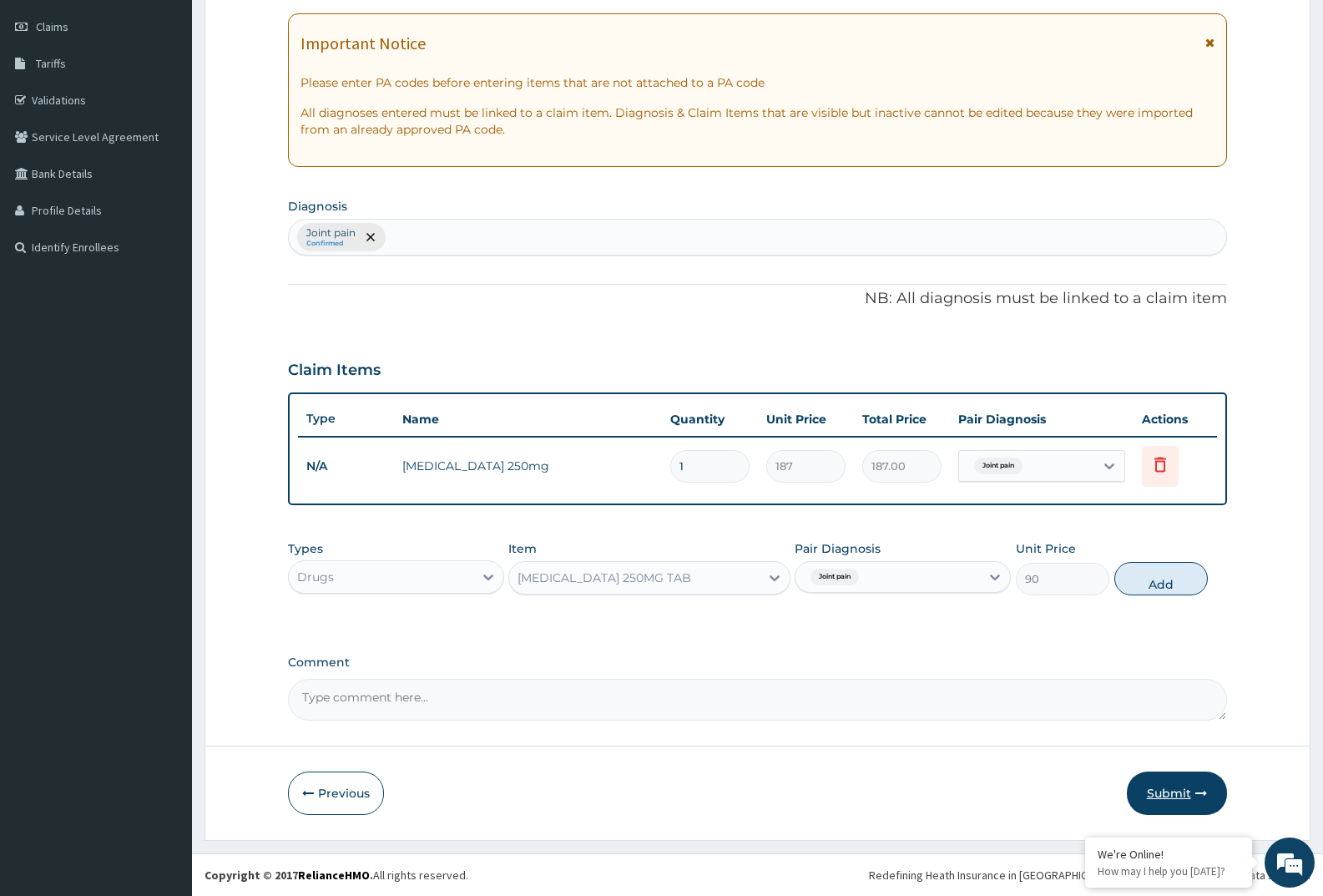
click at [1167, 788] on button "Submit" at bounding box center [1176, 793] width 100 height 44
click at [1170, 798] on button "Submit" at bounding box center [1176, 793] width 100 height 44
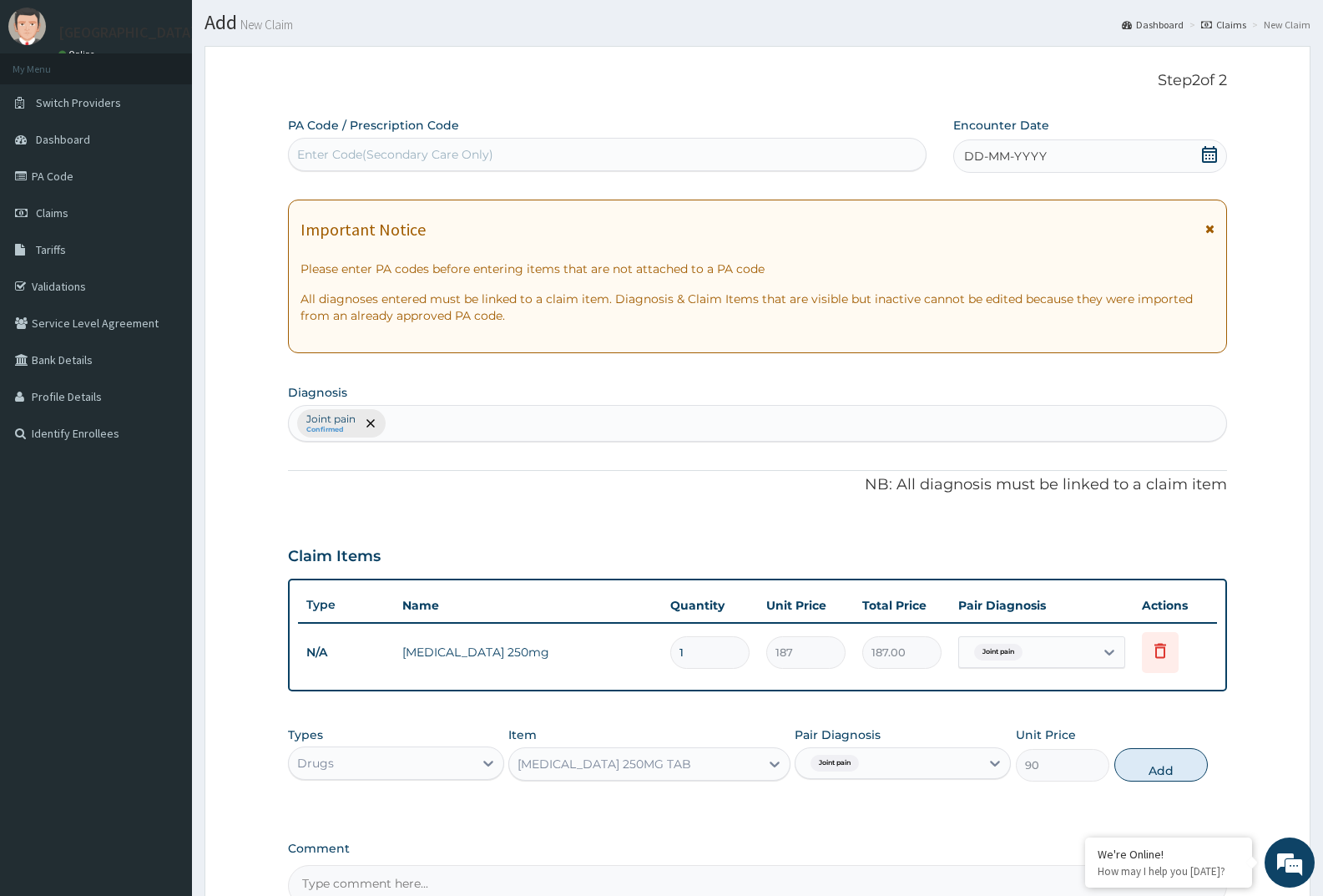
scroll to position [0, 0]
